Goal: Information Seeking & Learning: Learn about a topic

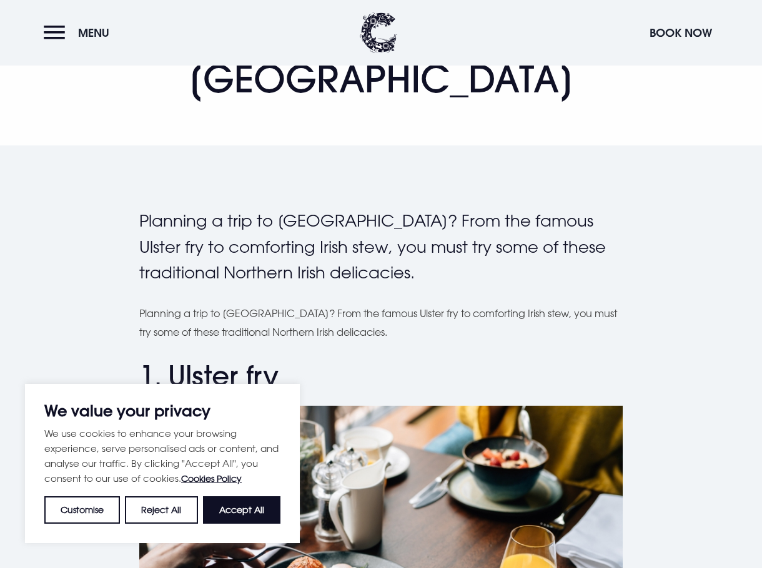
scroll to position [312, 0]
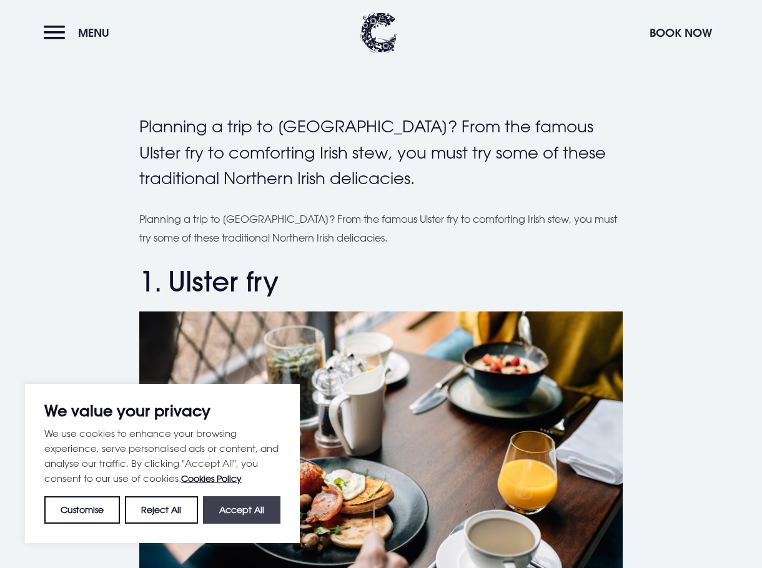
click at [213, 510] on button "Accept All" at bounding box center [241, 510] width 77 height 27
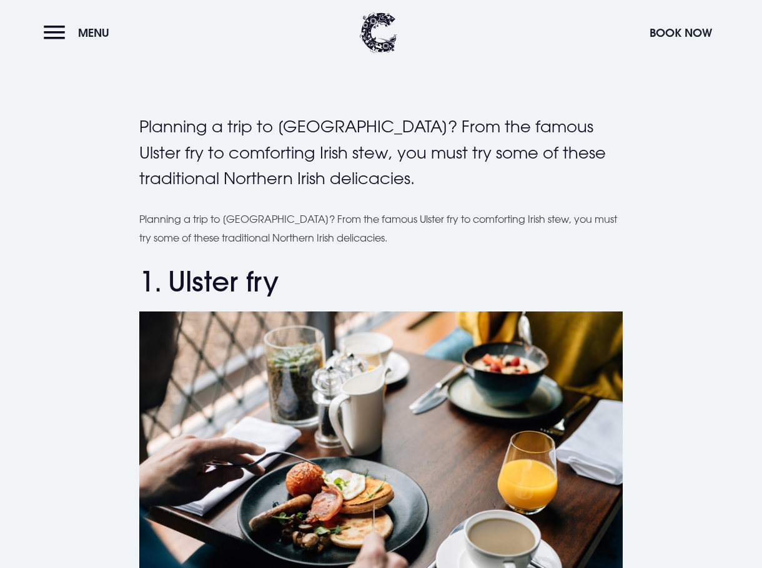
checkbox input "true"
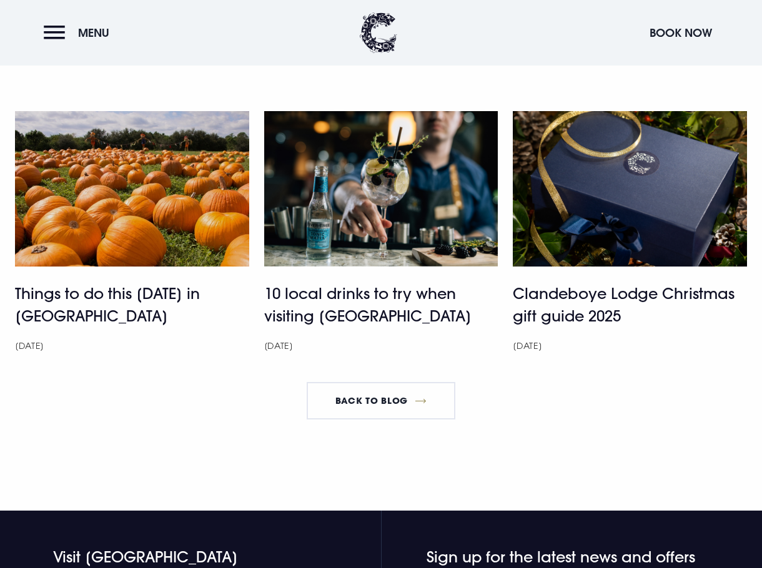
scroll to position [4248, 0]
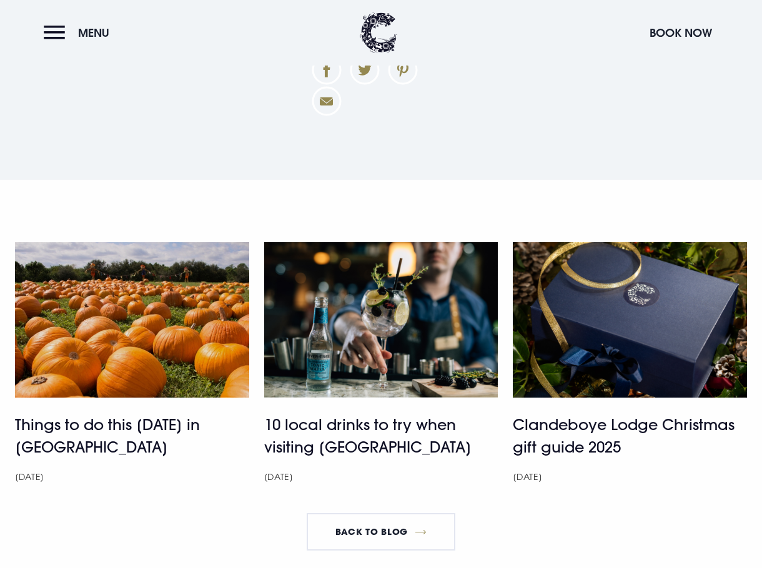
drag, startPoint x: 202, startPoint y: 265, endPoint x: 127, endPoint y: 320, distance: 93.0
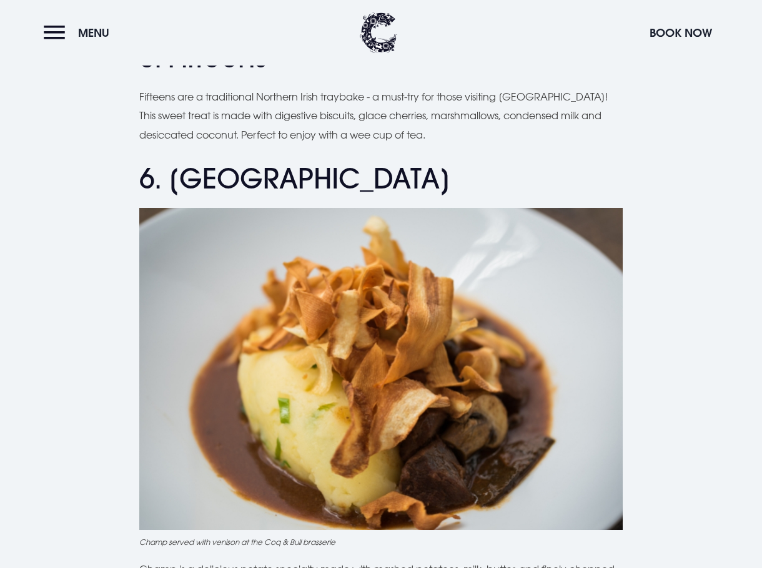
scroll to position [1874, 0]
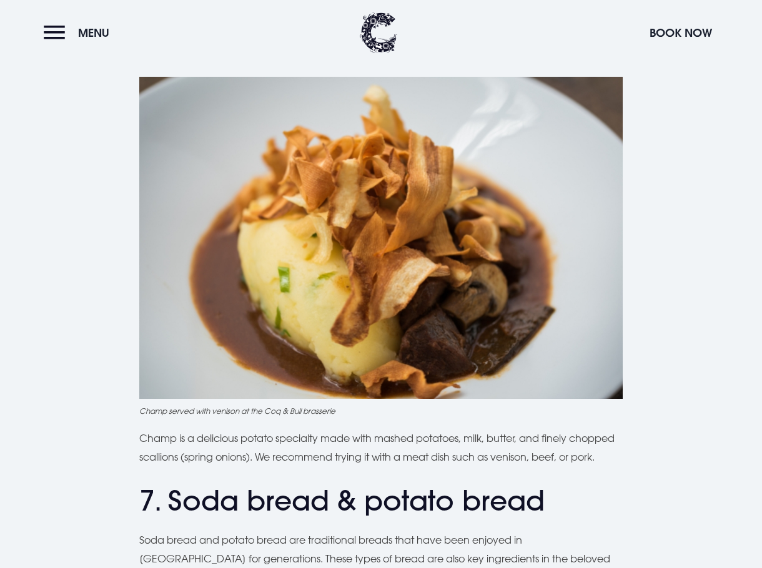
drag, startPoint x: 324, startPoint y: 356, endPoint x: 340, endPoint y: 352, distance: 16.7
